Goal: Transaction & Acquisition: Download file/media

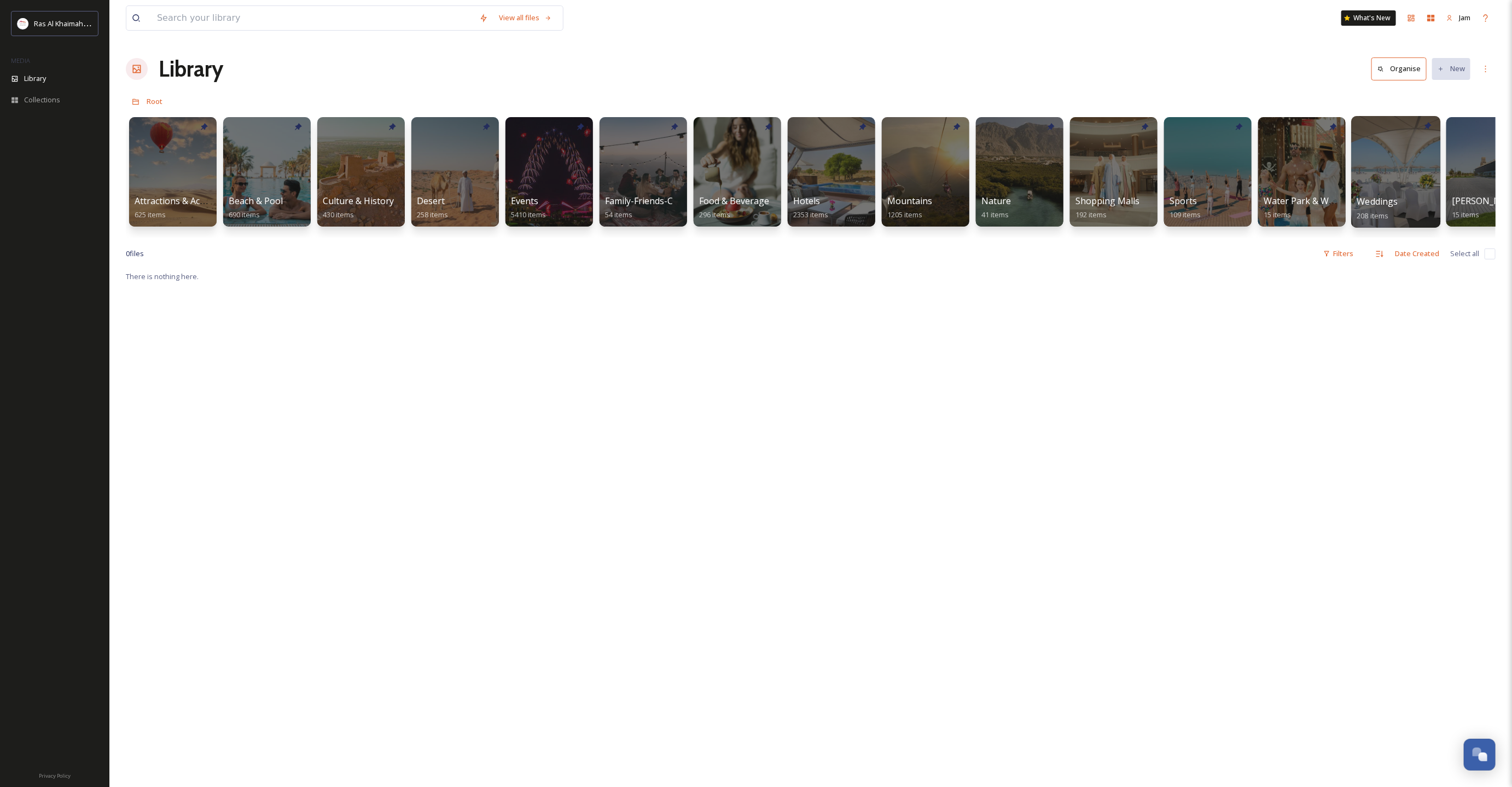
click at [1401, 185] on div at bounding box center [1396, 171] width 89 height 111
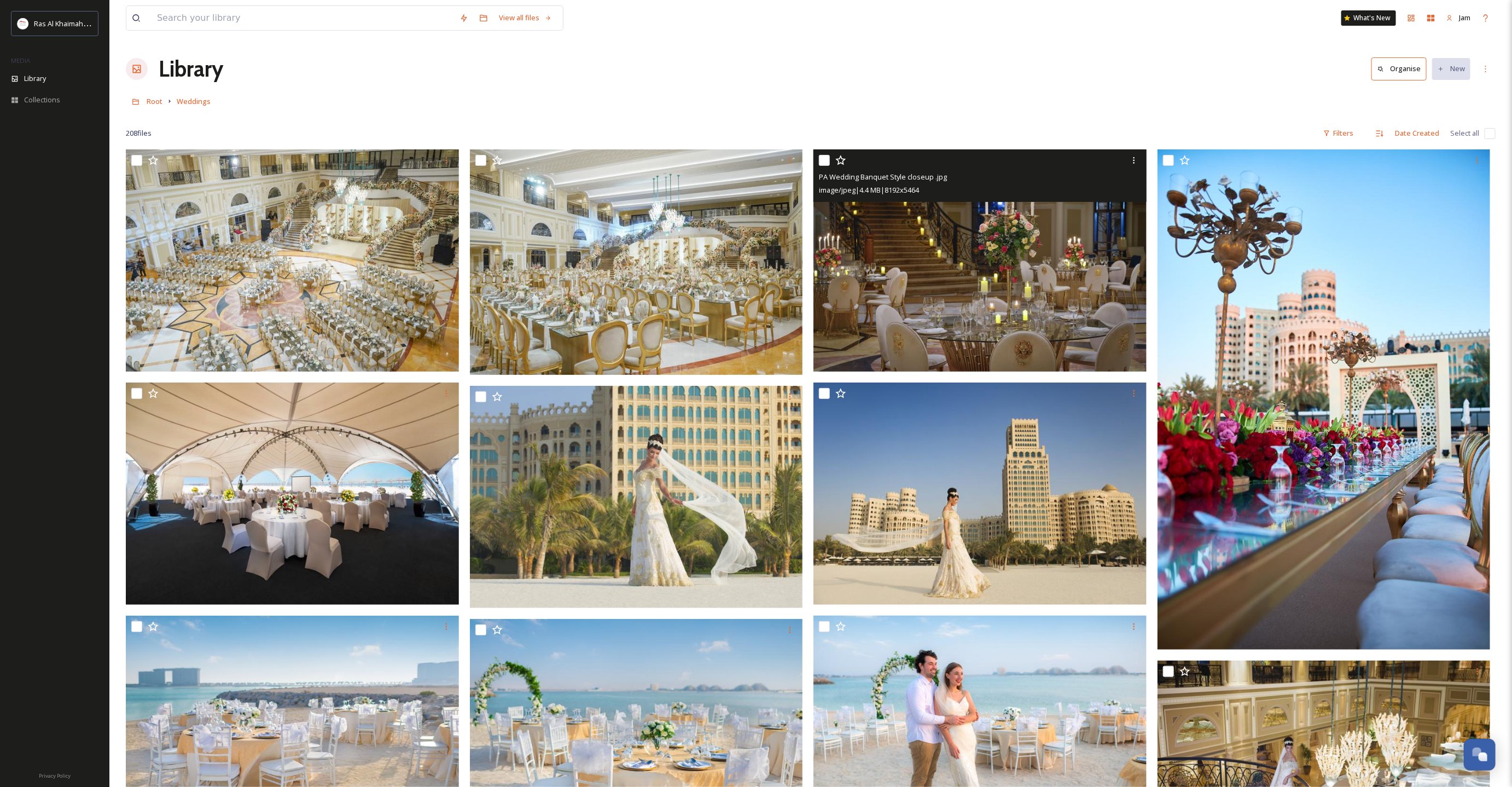
scroll to position [82, 0]
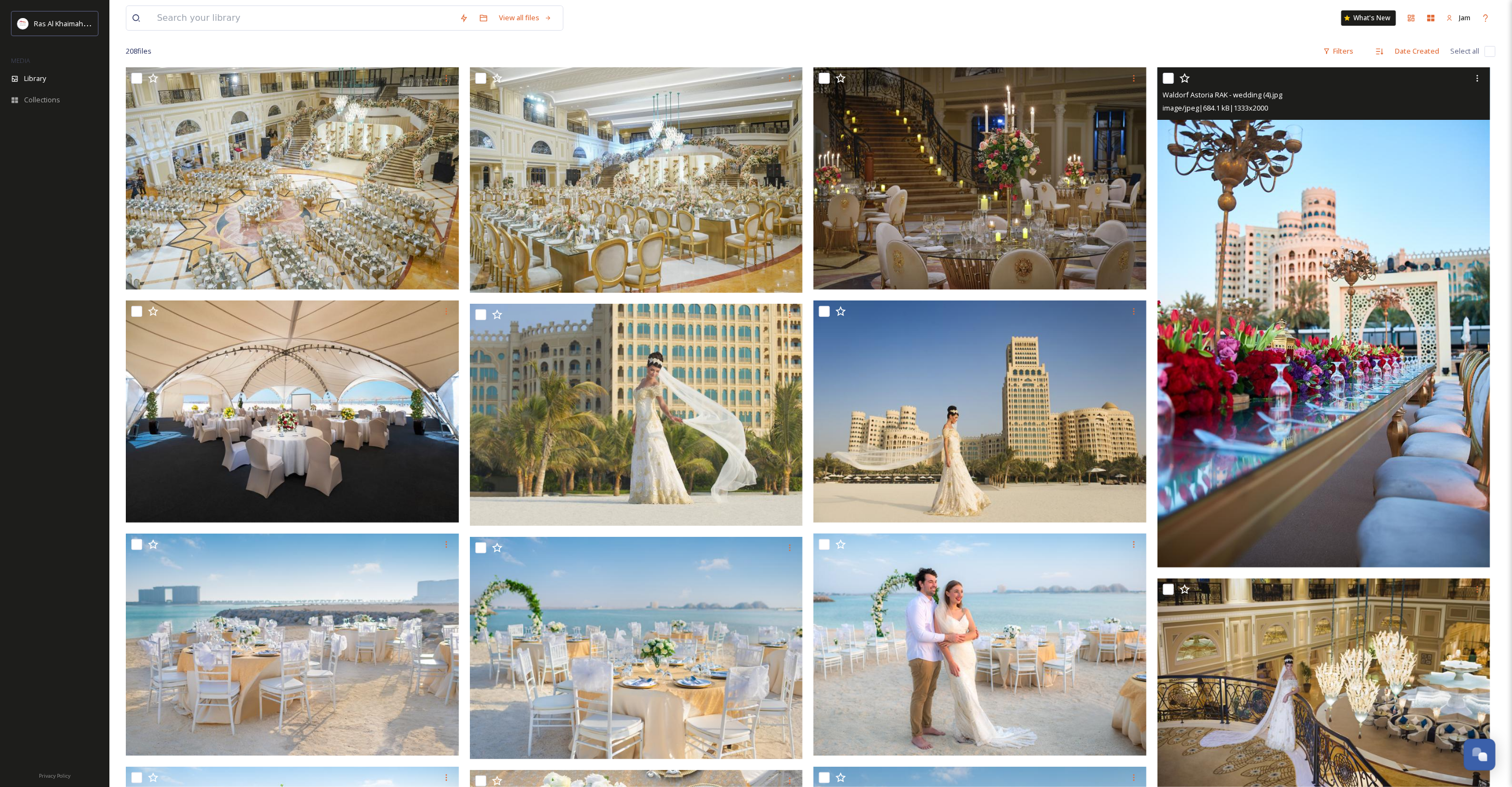
click at [1341, 373] on img at bounding box center [1324, 318] width 333 height 500
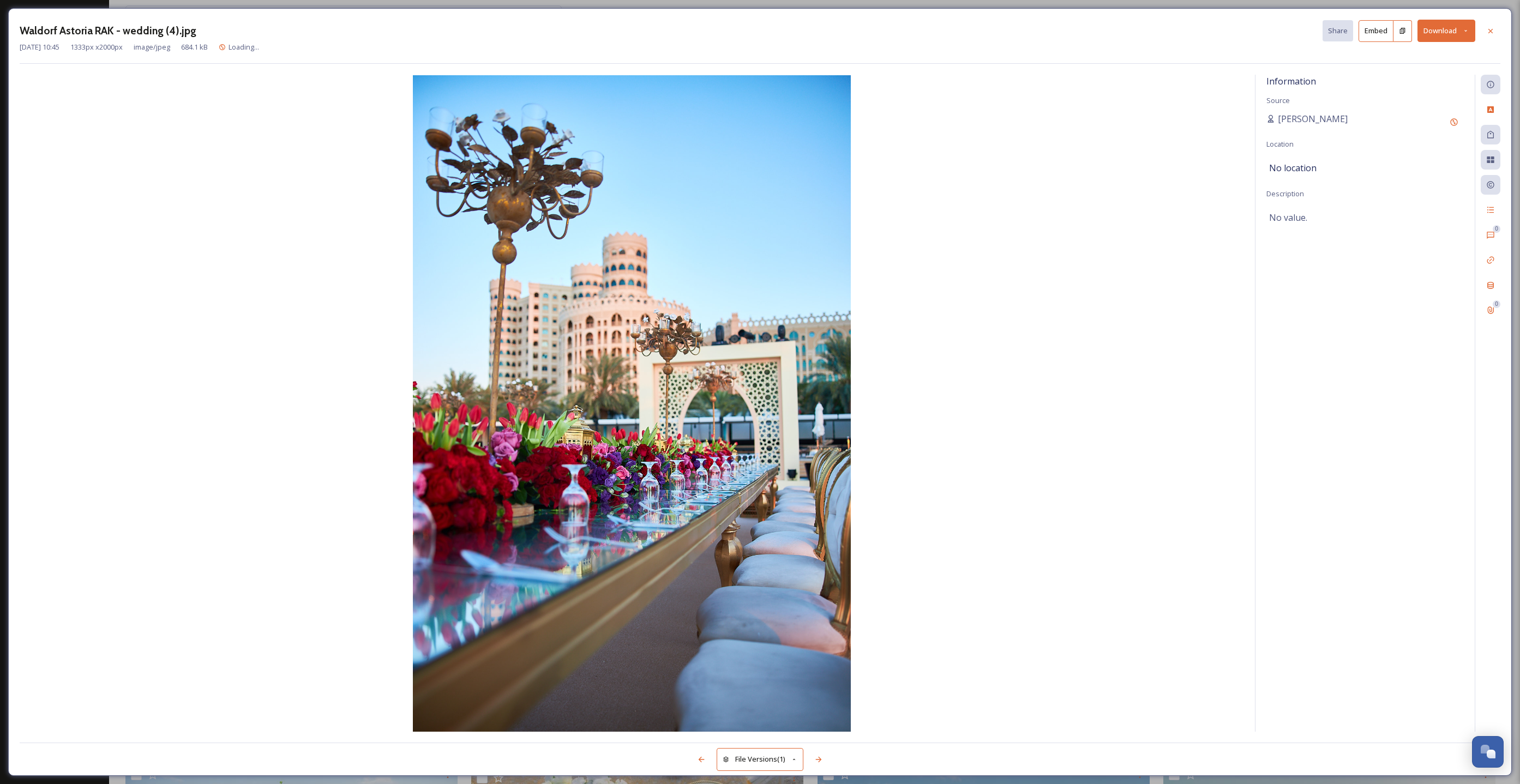
click at [1434, 29] on button "Download" at bounding box center [1446, 30] width 58 height 22
click at [1418, 58] on span "Download Original (1333 x 2000)" at bounding box center [1418, 56] width 103 height 10
click at [1489, 33] on icon at bounding box center [1491, 31] width 9 height 9
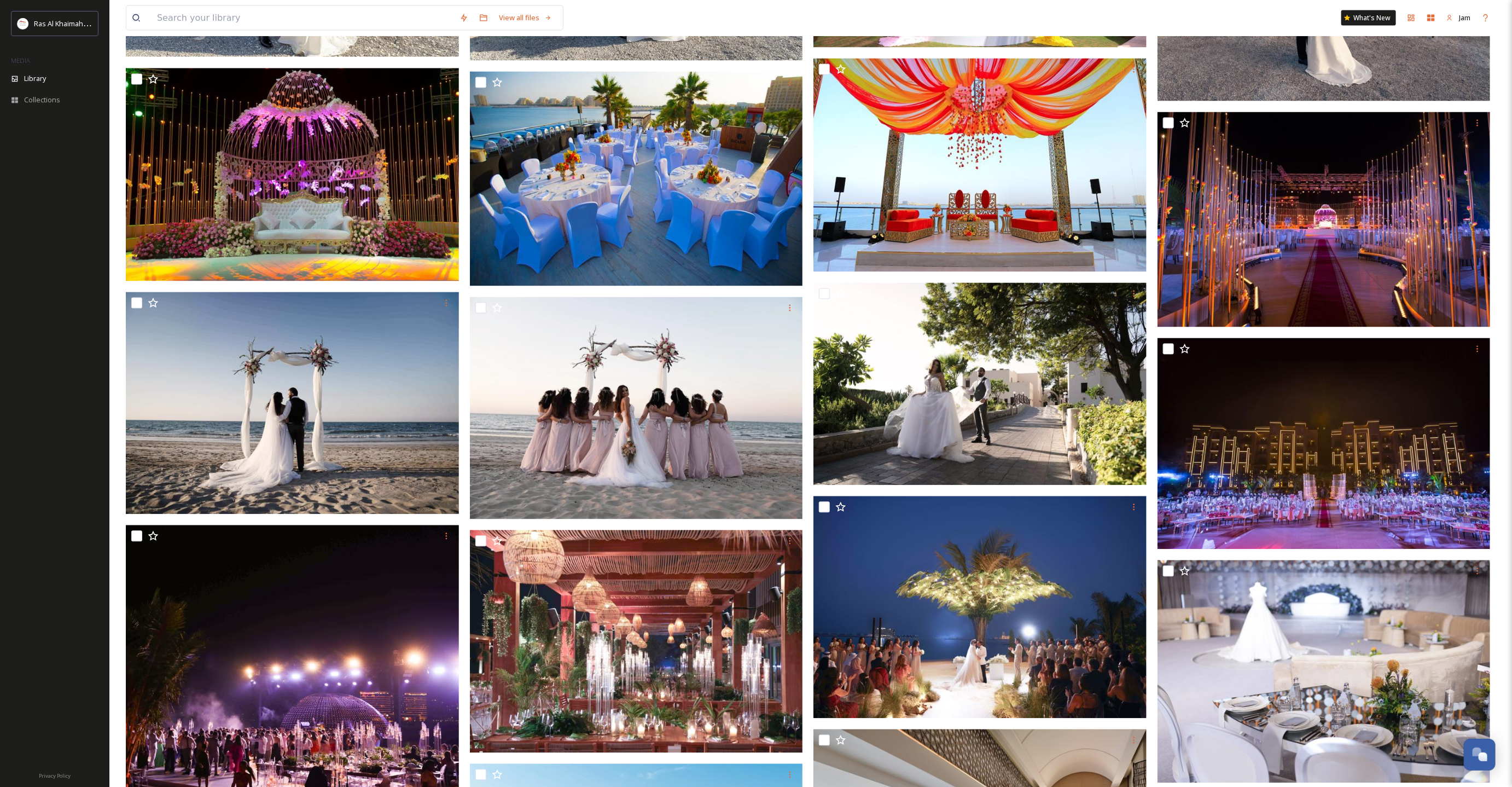
scroll to position [1478, 0]
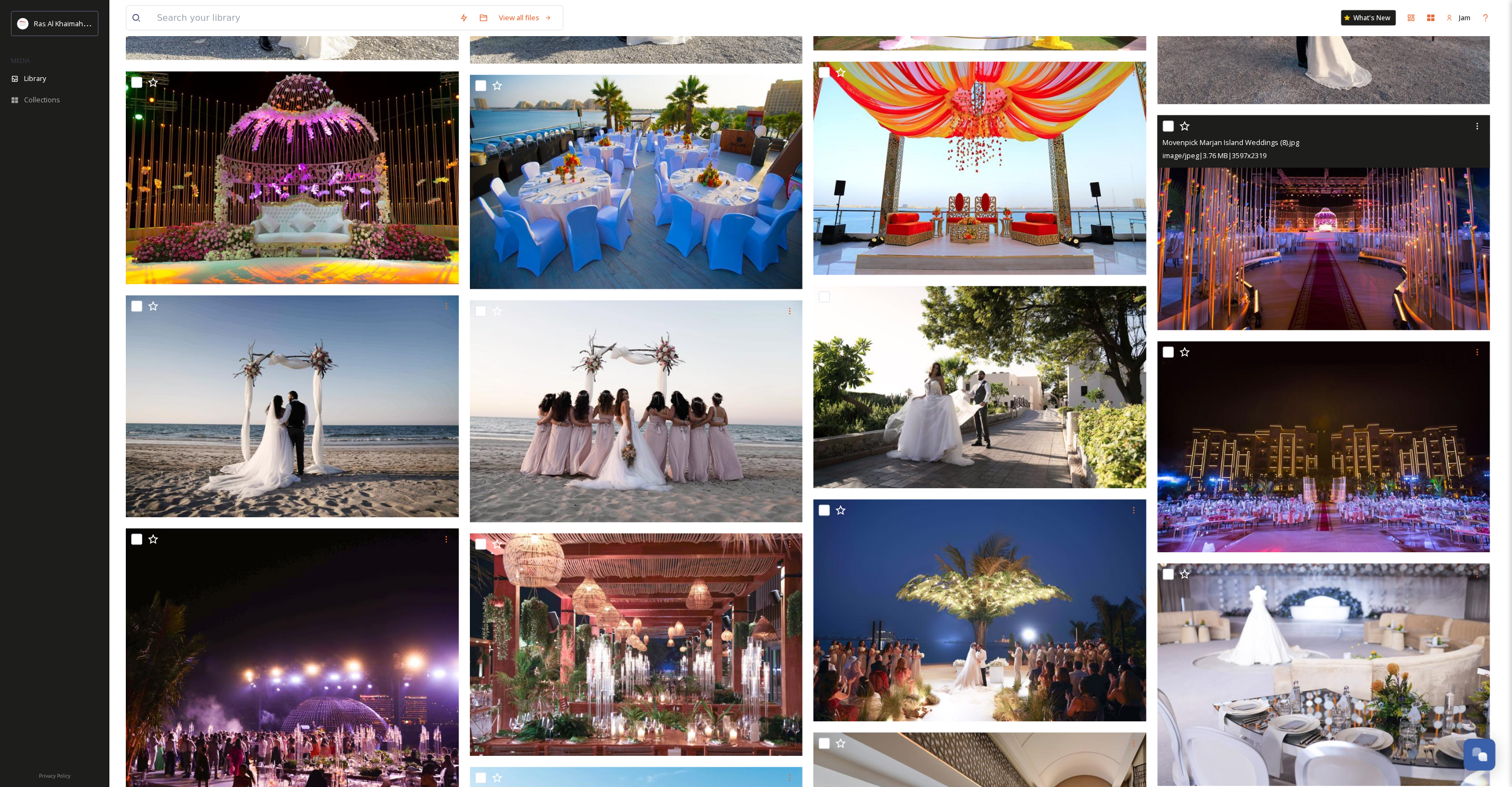
click at [1291, 267] on img at bounding box center [1324, 222] width 333 height 215
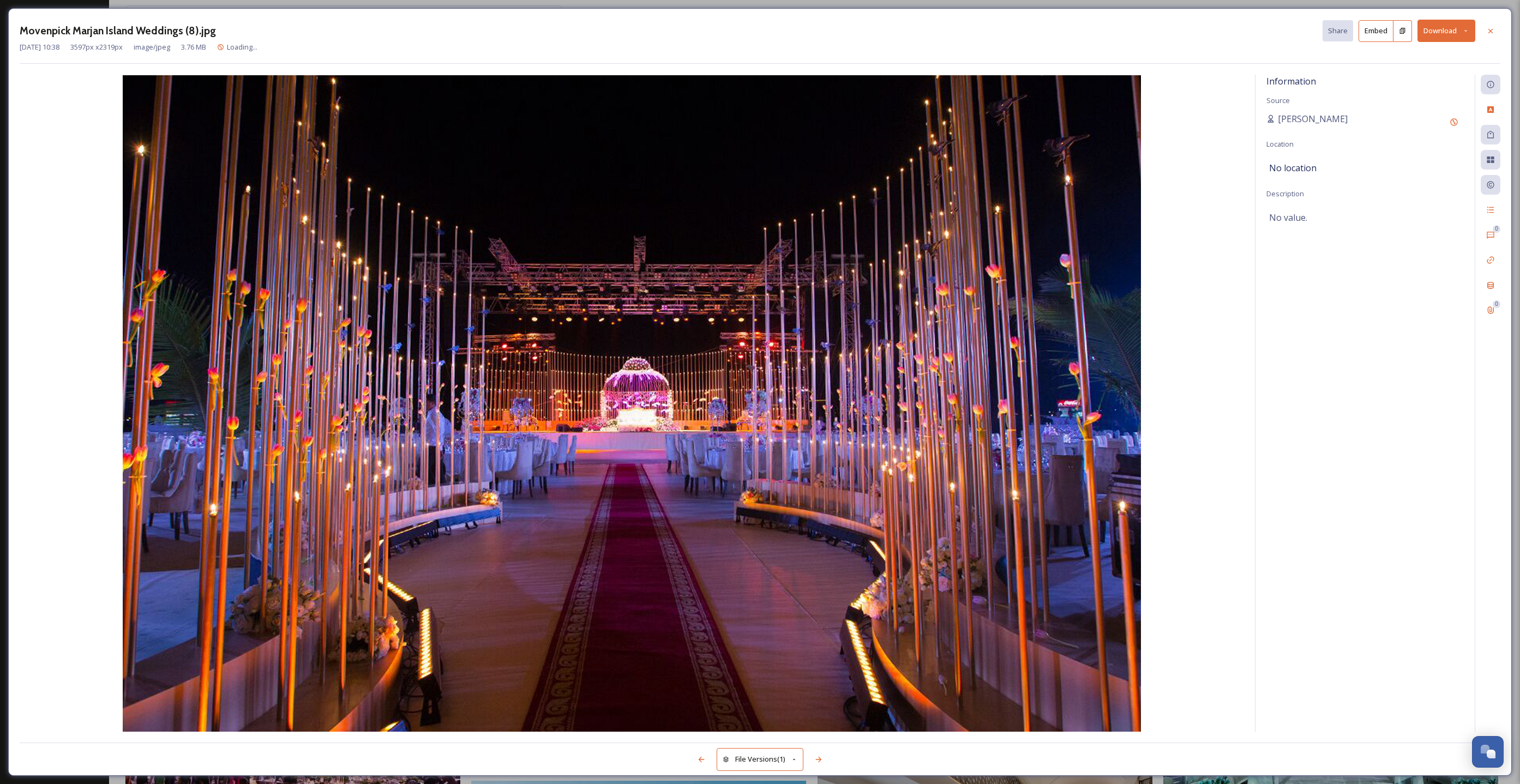
click at [1432, 25] on button "Download" at bounding box center [1446, 30] width 58 height 22
click at [1412, 51] on div "Download Original (3597 x 2319)" at bounding box center [1418, 56] width 114 height 22
click at [1495, 32] on div at bounding box center [1490, 30] width 20 height 20
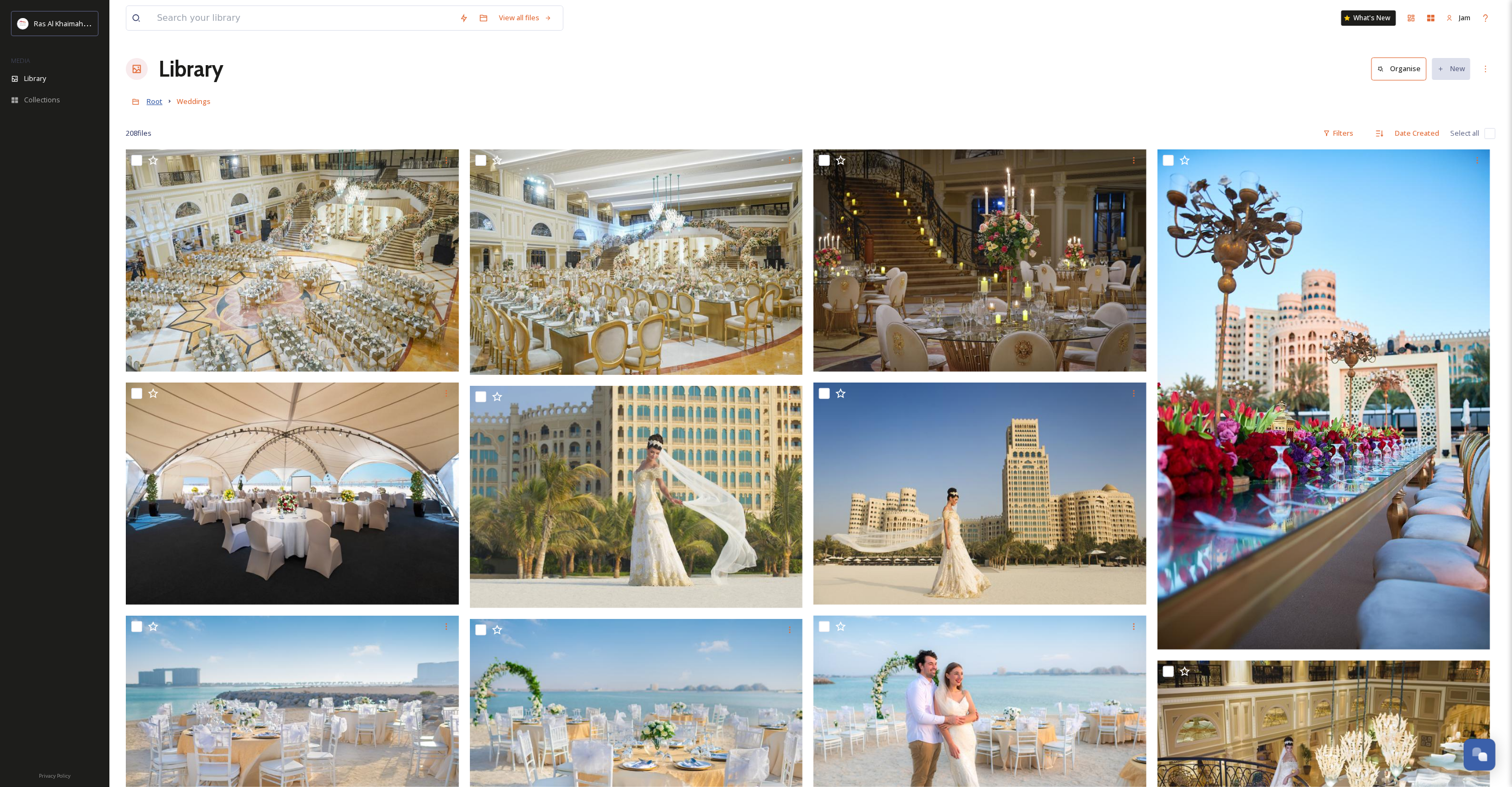
click at [158, 103] on span "Root" at bounding box center [154, 101] width 16 height 10
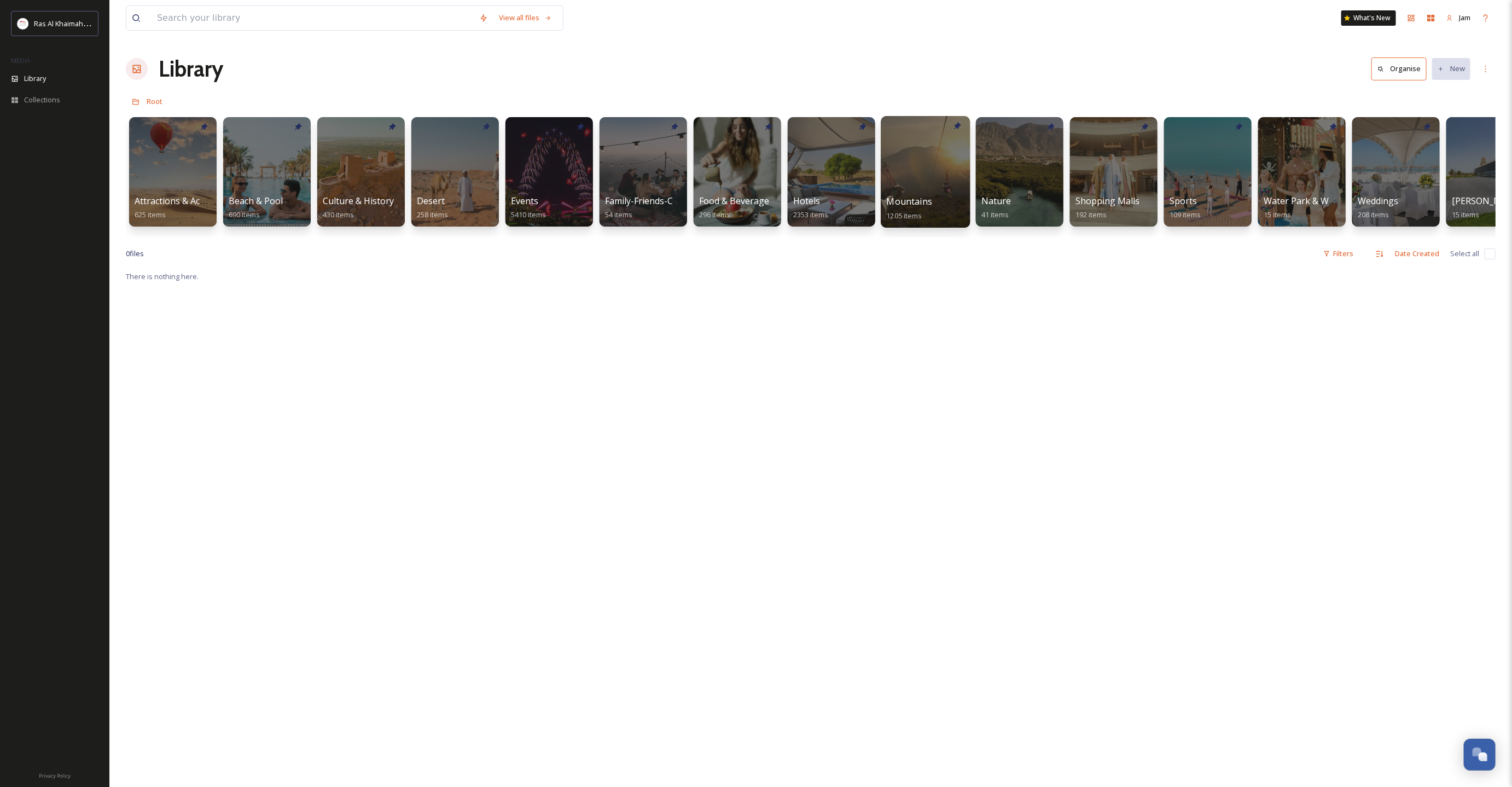
click at [934, 176] on div at bounding box center [925, 171] width 89 height 111
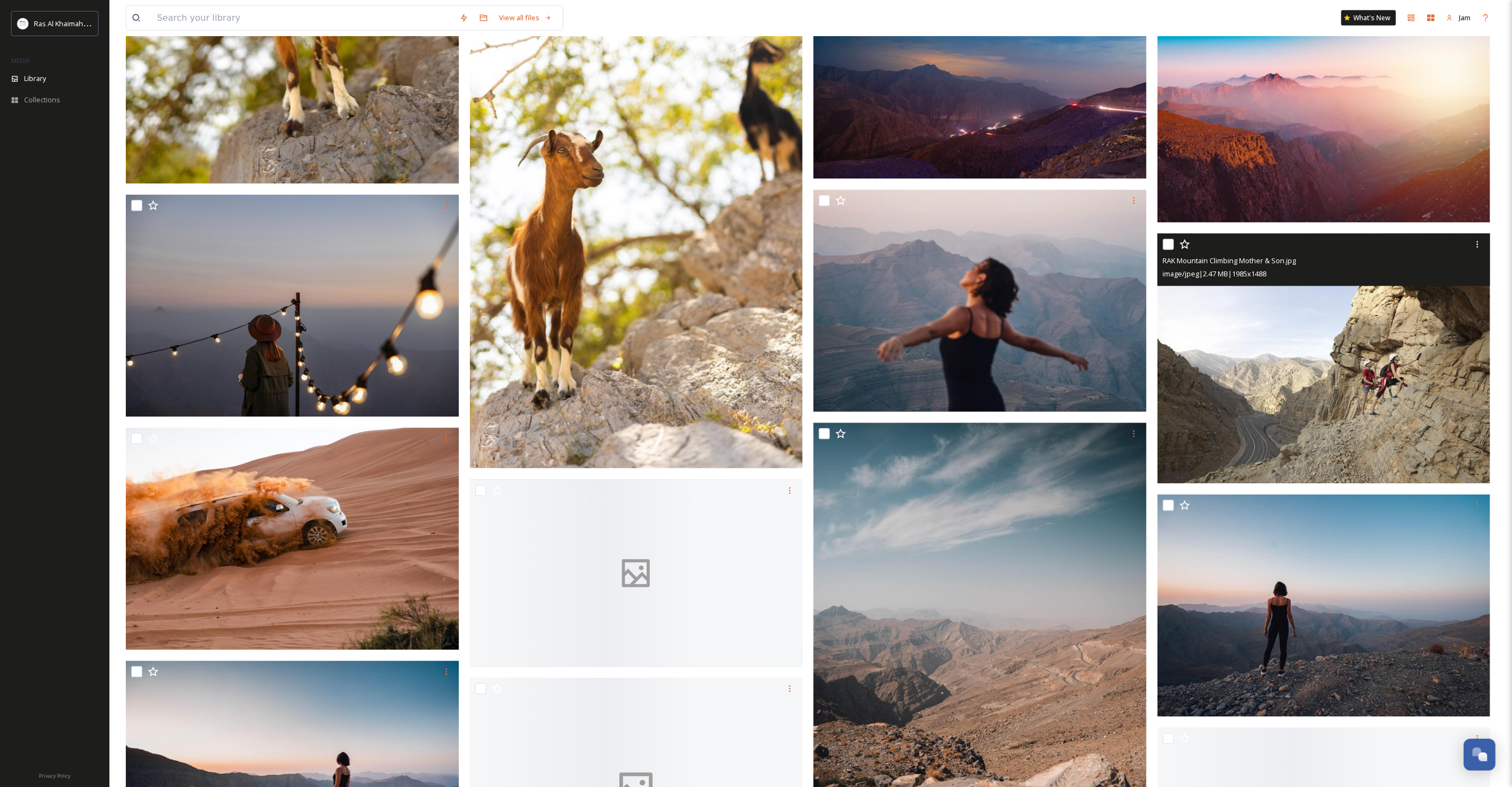
scroll to position [1478, 0]
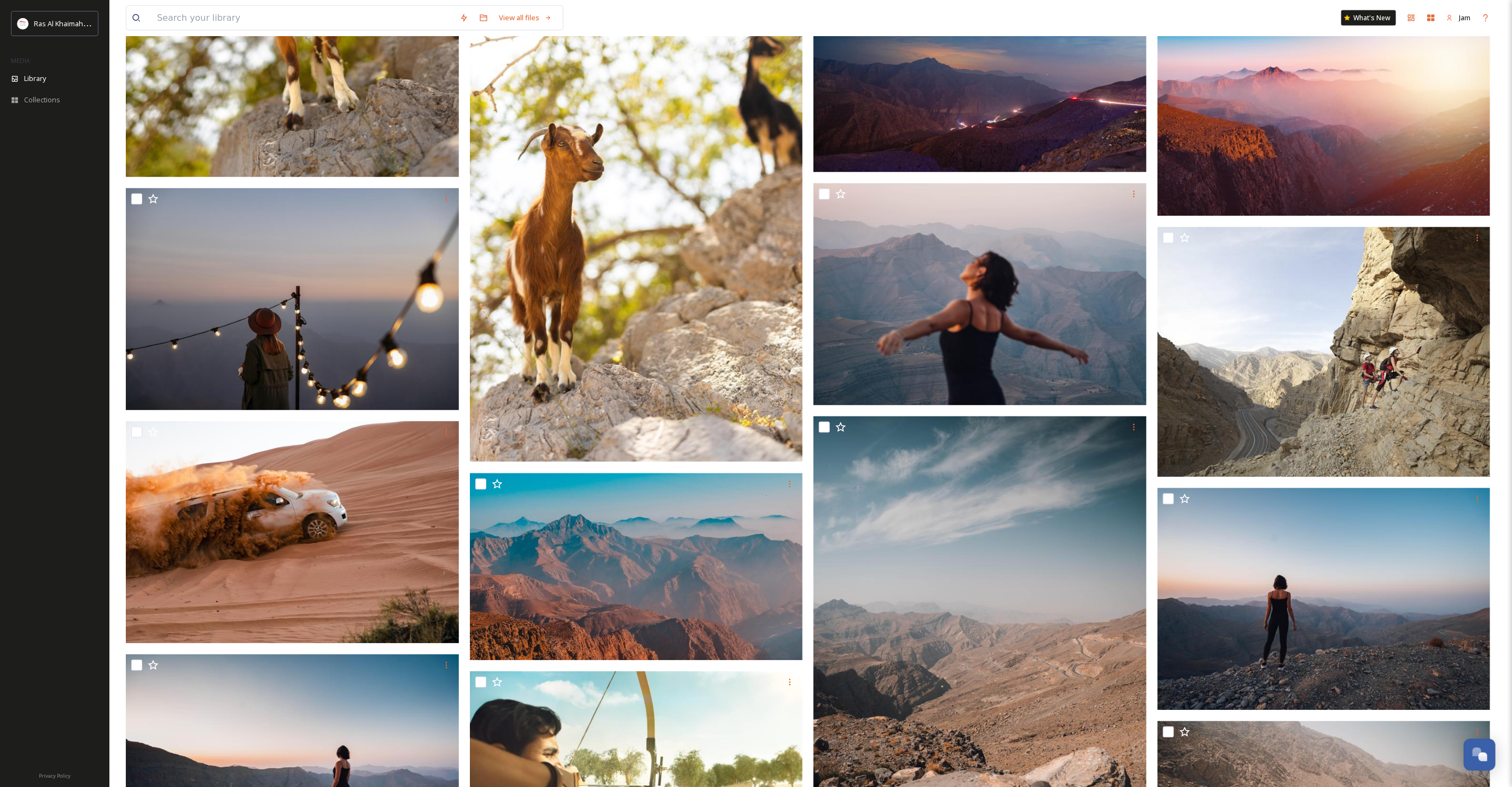
click at [559, 241] on img at bounding box center [636, 213] width 333 height 500
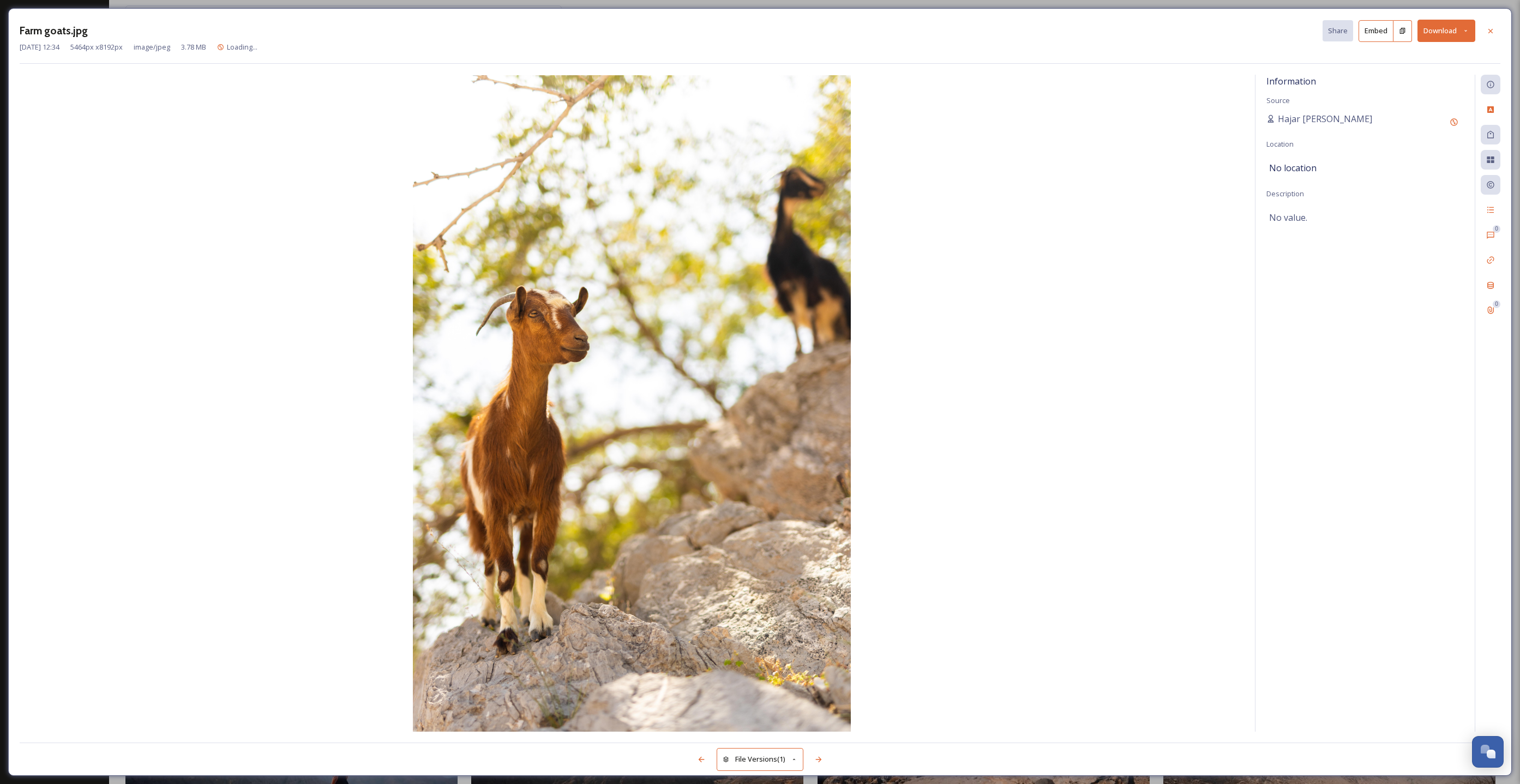
click at [1426, 26] on button "Download" at bounding box center [1446, 30] width 58 height 22
click at [1439, 58] on span "Download Original (5464 x 8192)" at bounding box center [1418, 56] width 103 height 10
click at [1493, 33] on icon at bounding box center [1491, 31] width 9 height 9
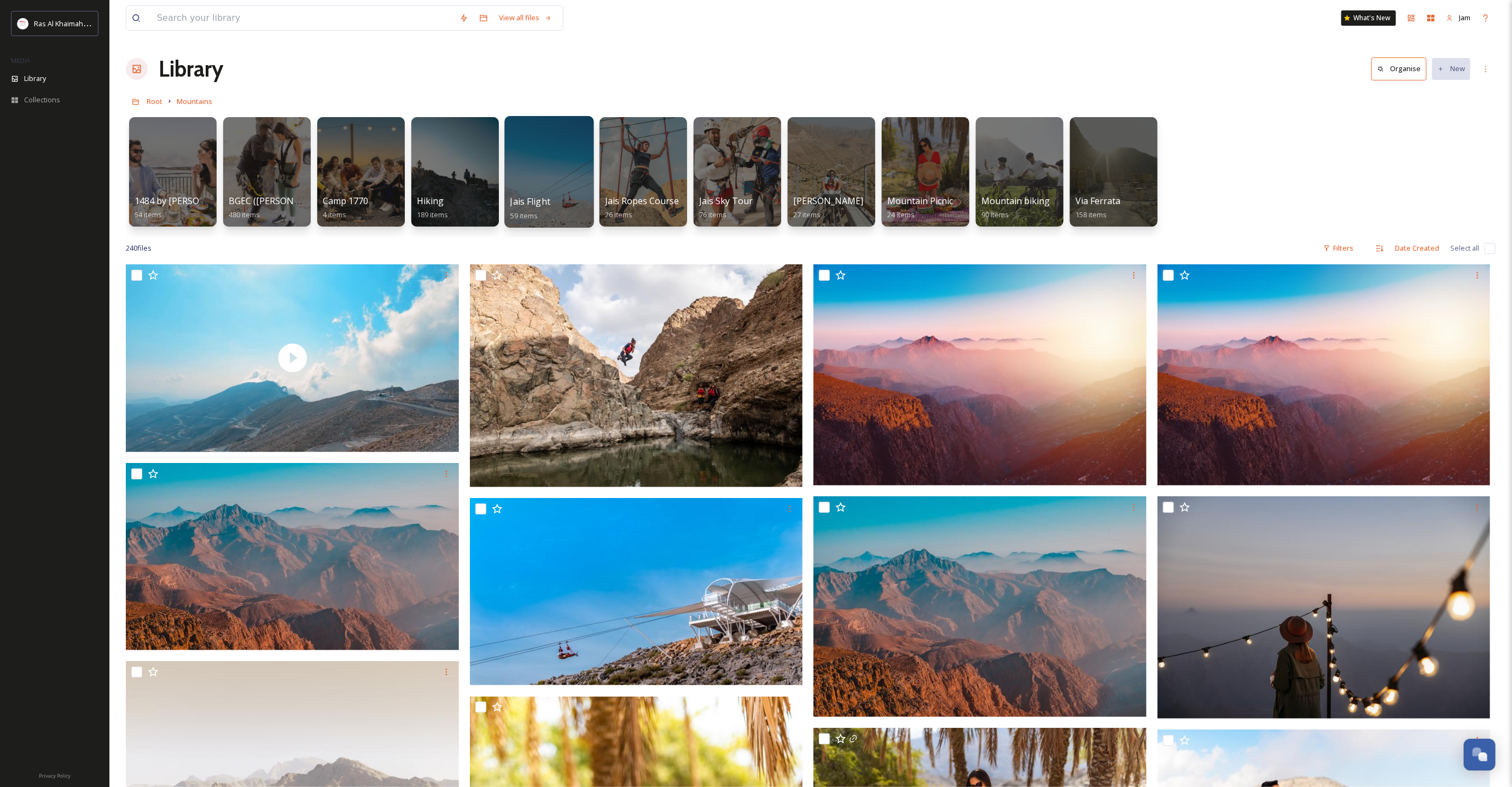
click at [519, 171] on div at bounding box center [549, 171] width 89 height 111
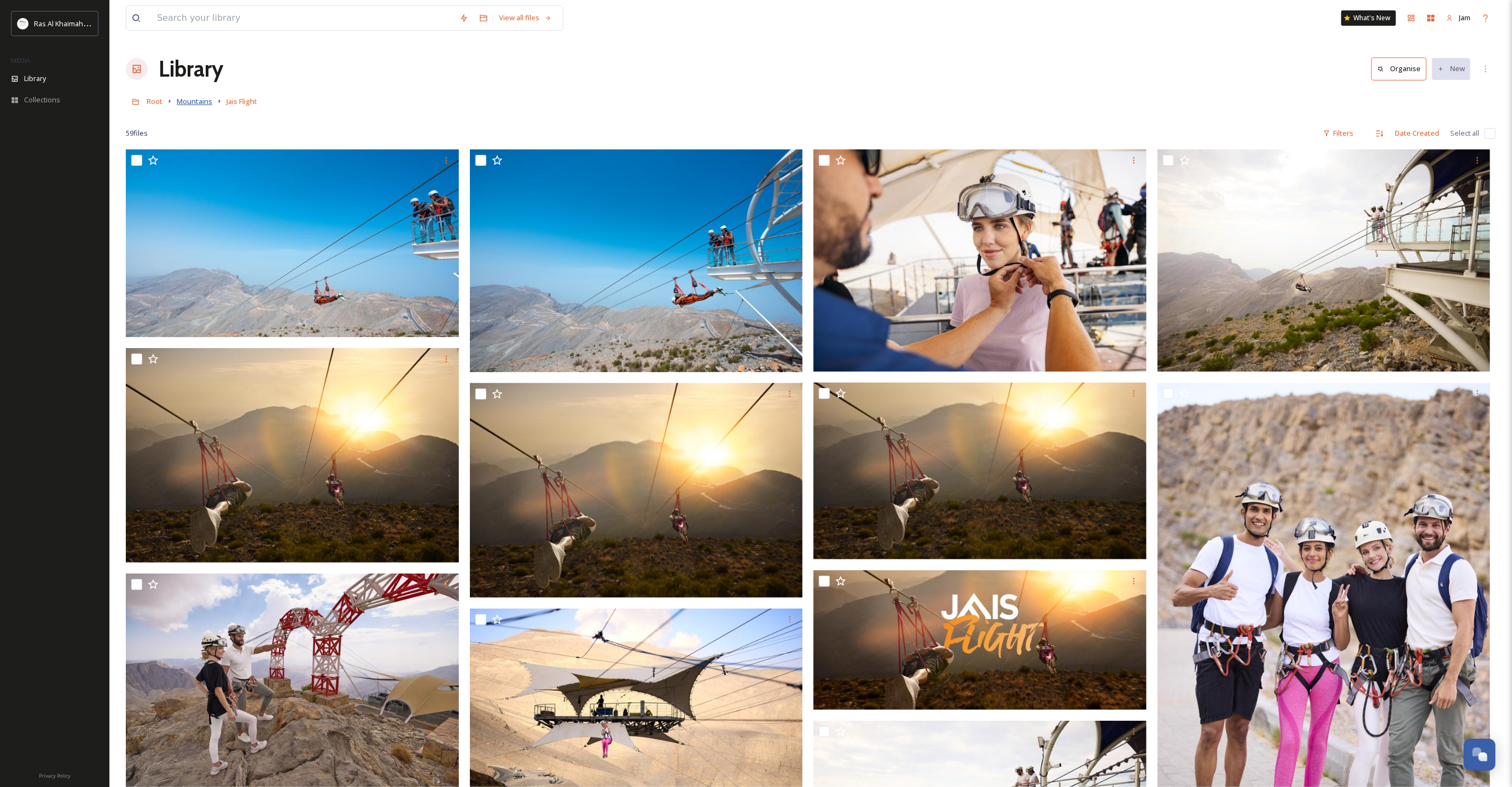
click at [202, 101] on span "Mountains" at bounding box center [195, 101] width 36 height 10
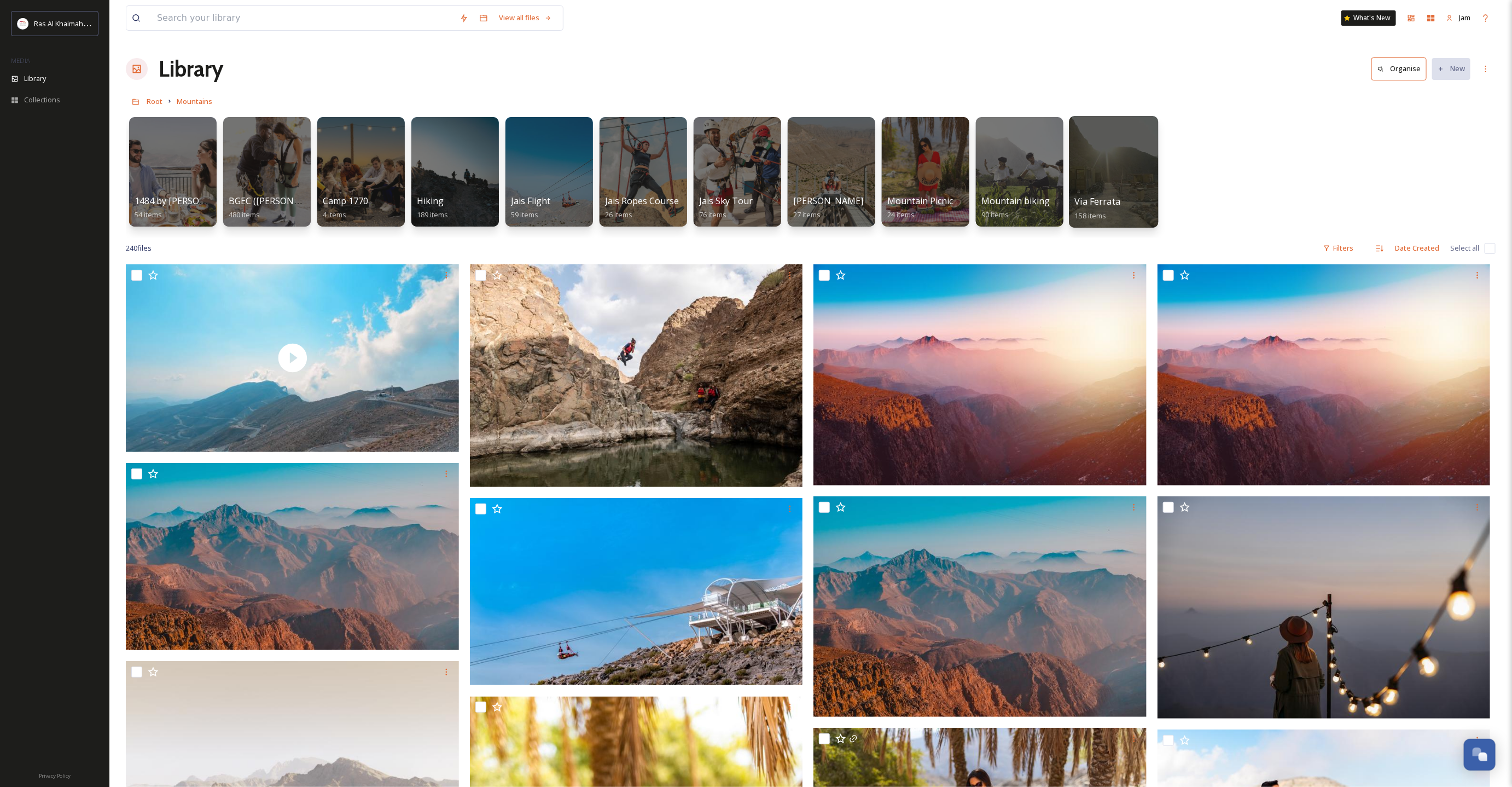
click at [1123, 205] on div "Via Ferrata 158 items" at bounding box center [1114, 208] width 78 height 27
click at [1018, 204] on span "Mountain biking" at bounding box center [1016, 201] width 70 height 12
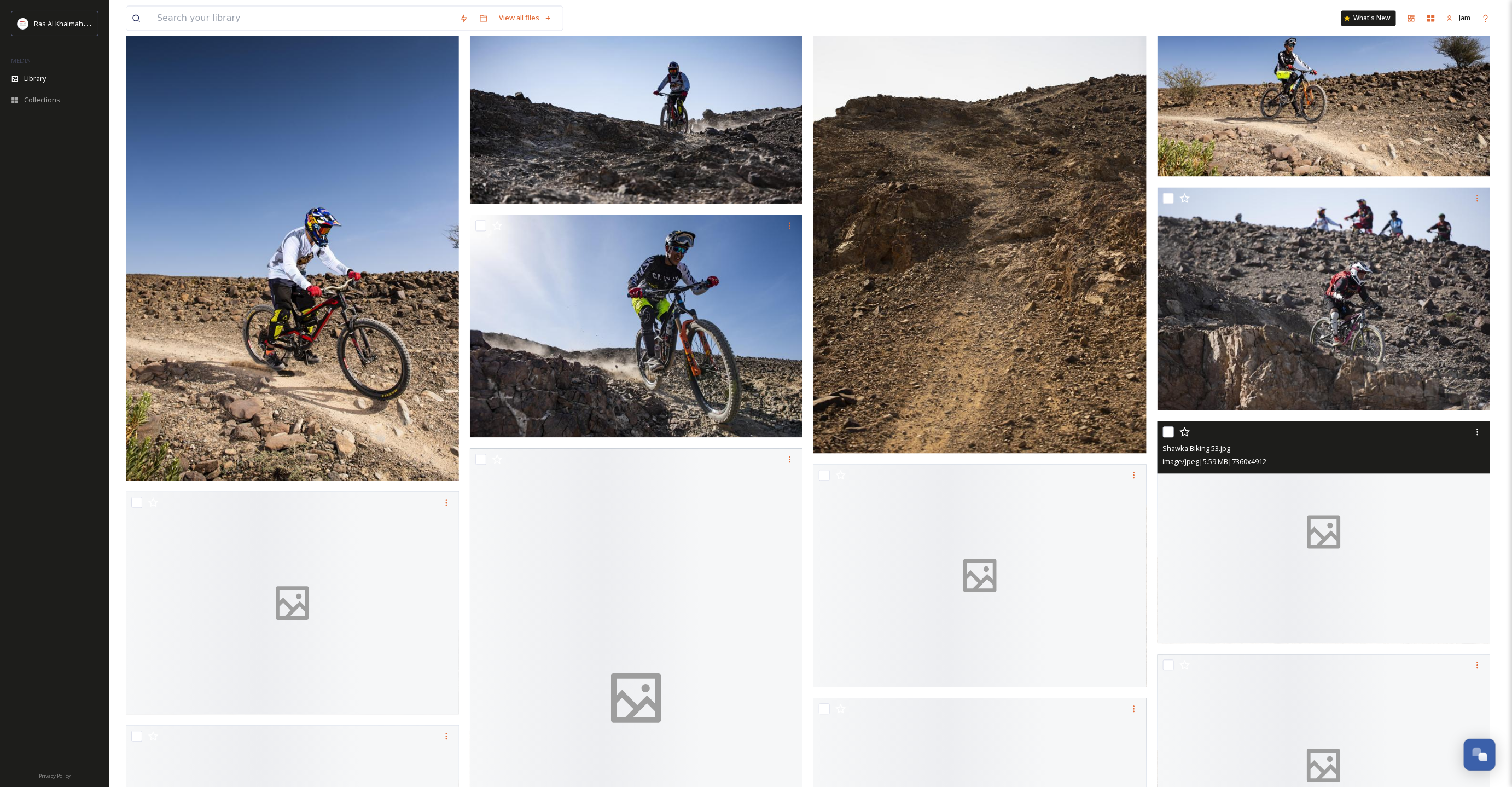
scroll to position [1731, 0]
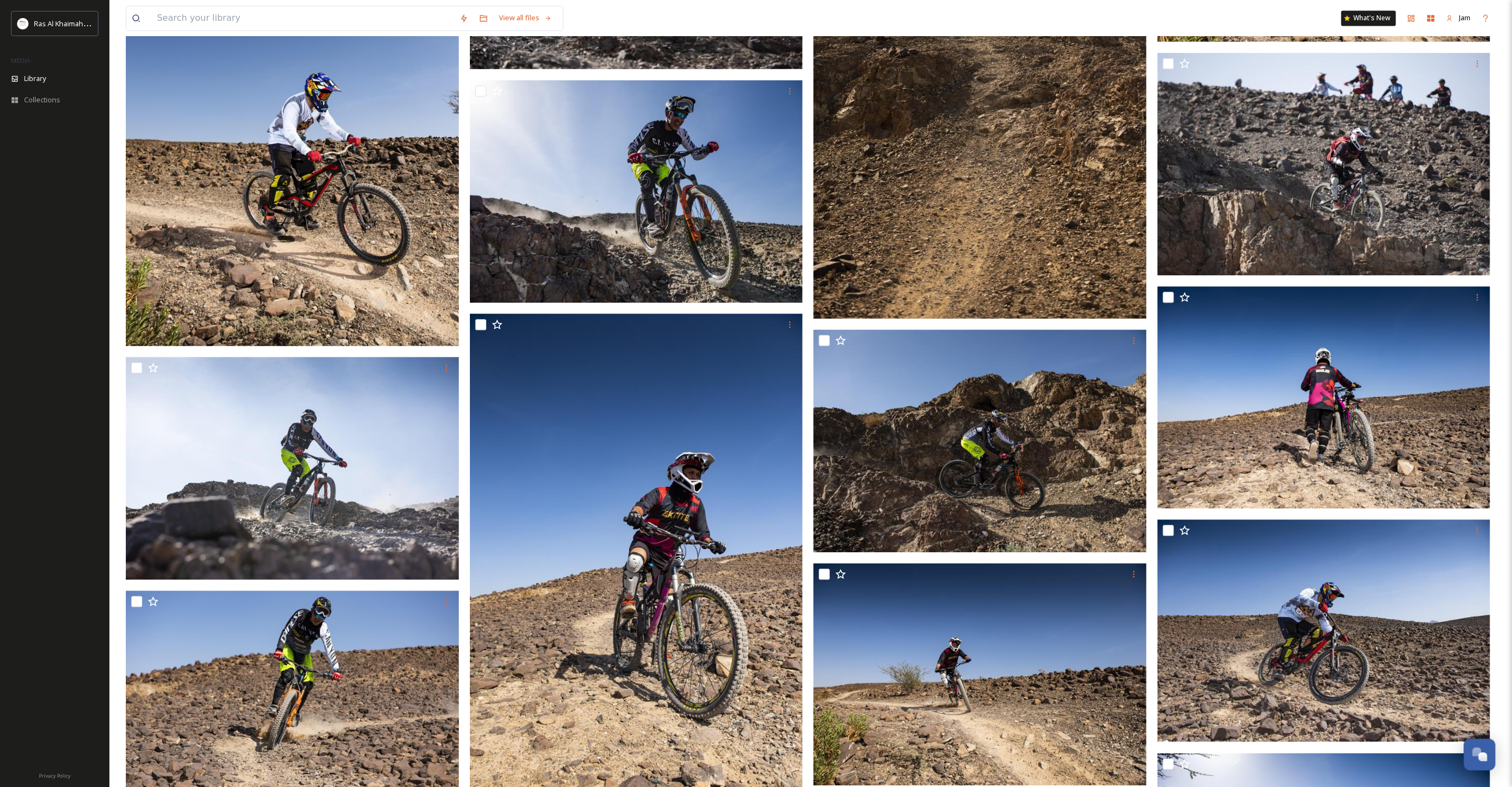
click at [407, 223] on img at bounding box center [292, 96] width 333 height 500
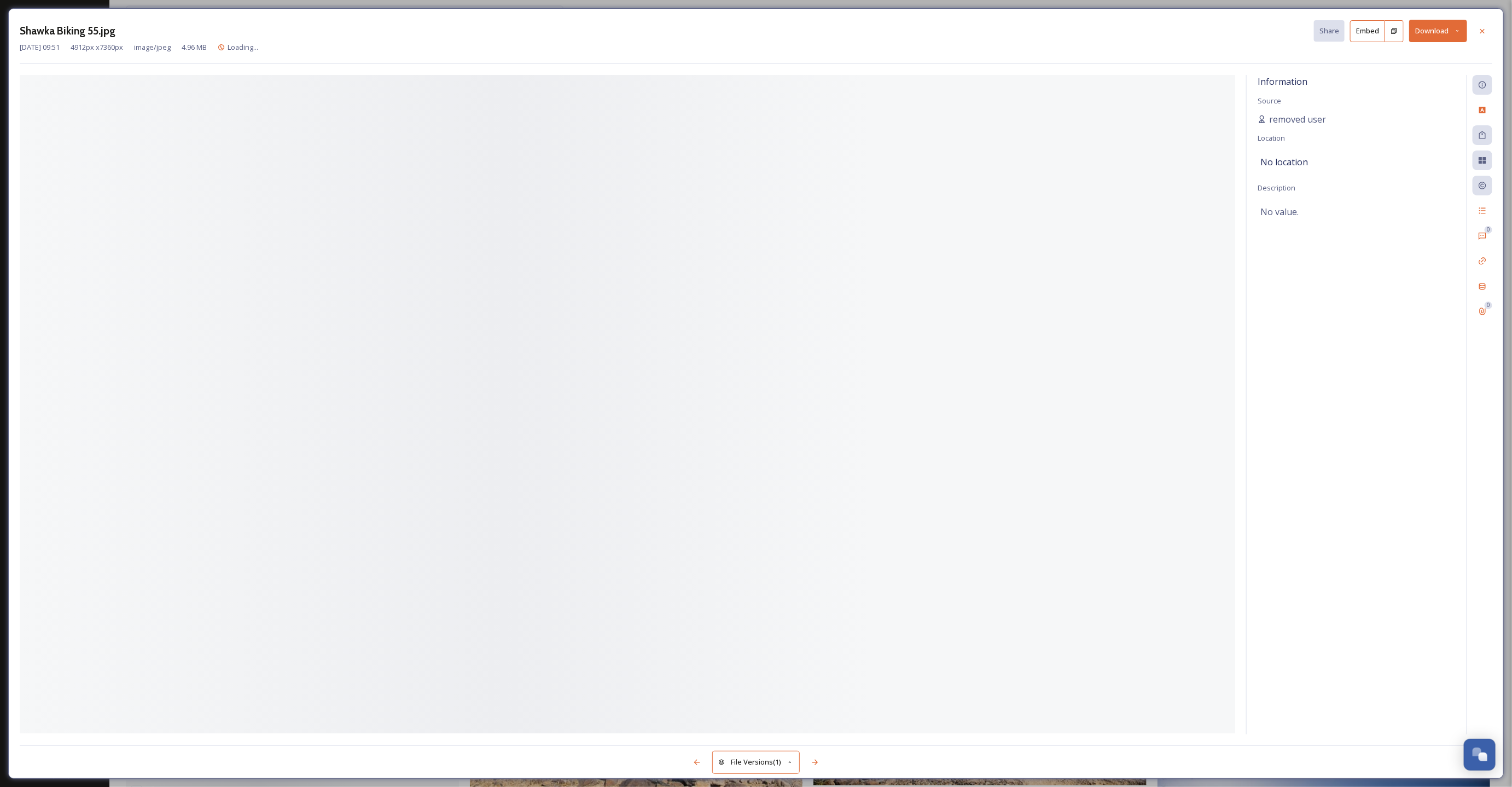
scroll to position [1231, 0]
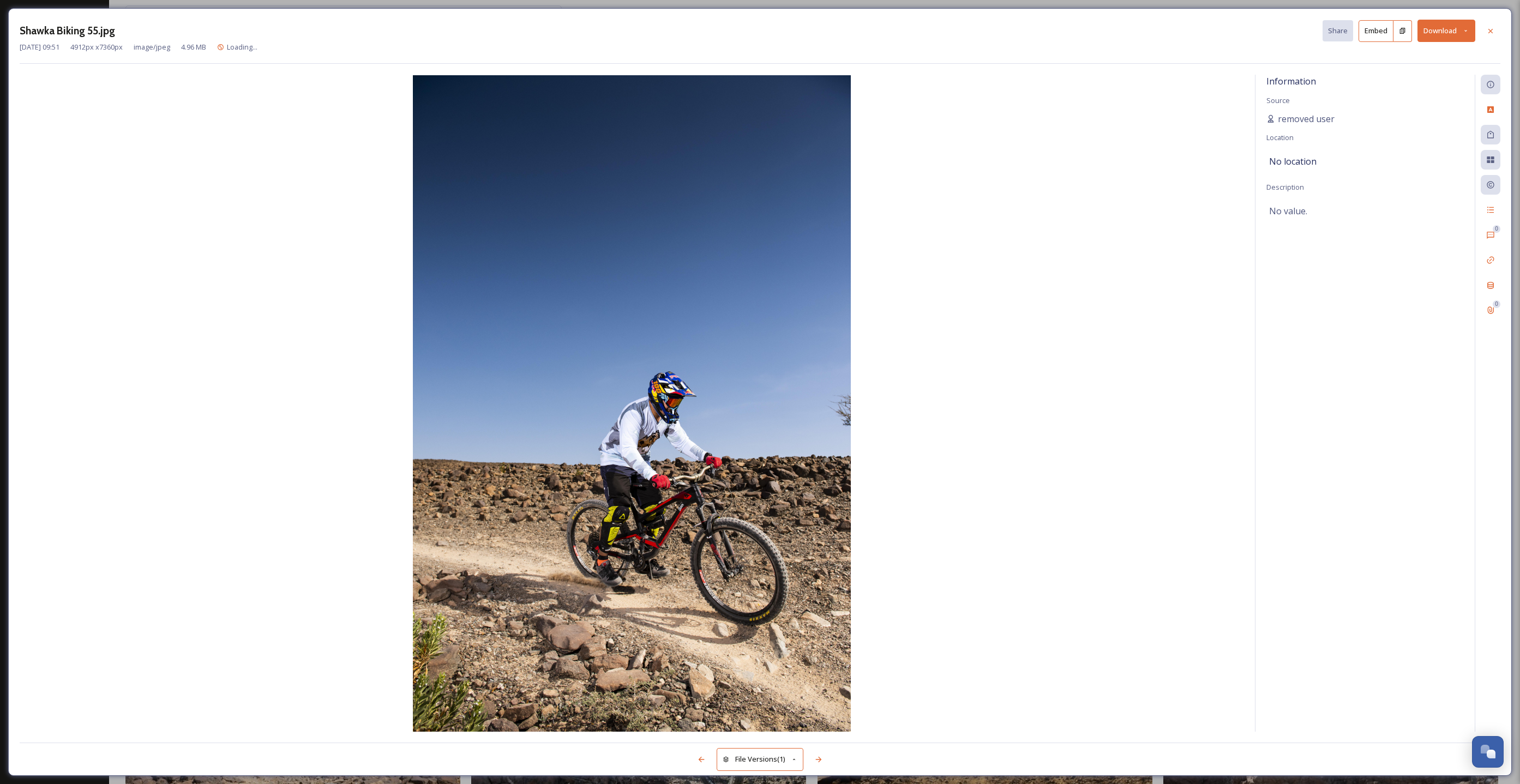
click at [1465, 37] on button "Download" at bounding box center [1446, 30] width 58 height 22
click at [1461, 56] on span "Download Original (4912 x 7360)" at bounding box center [1418, 56] width 103 height 10
click at [1495, 36] on div at bounding box center [1490, 31] width 20 height 20
